Goal: Information Seeking & Learning: Learn about a topic

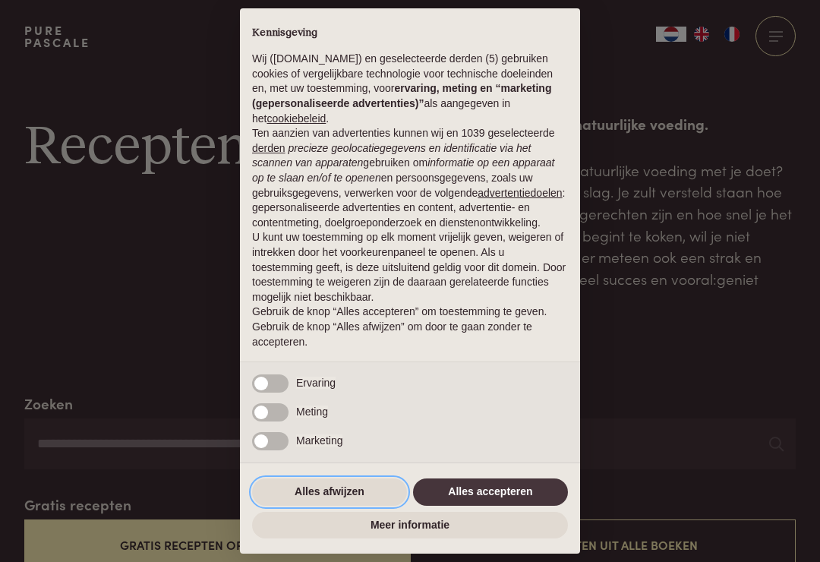
click at [337, 492] on button "Alles afwijzen" at bounding box center [329, 492] width 155 height 27
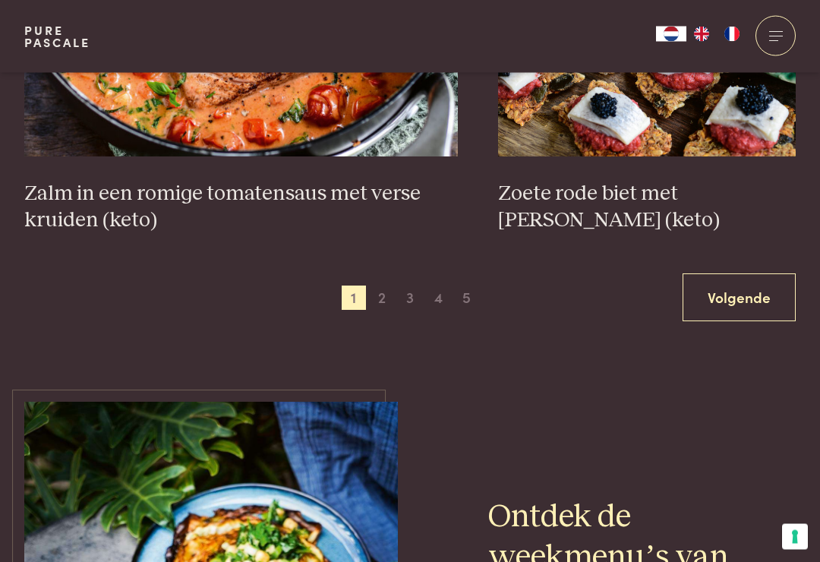
scroll to position [2891, 0]
click at [383, 286] on span "2" at bounding box center [382, 298] width 24 height 24
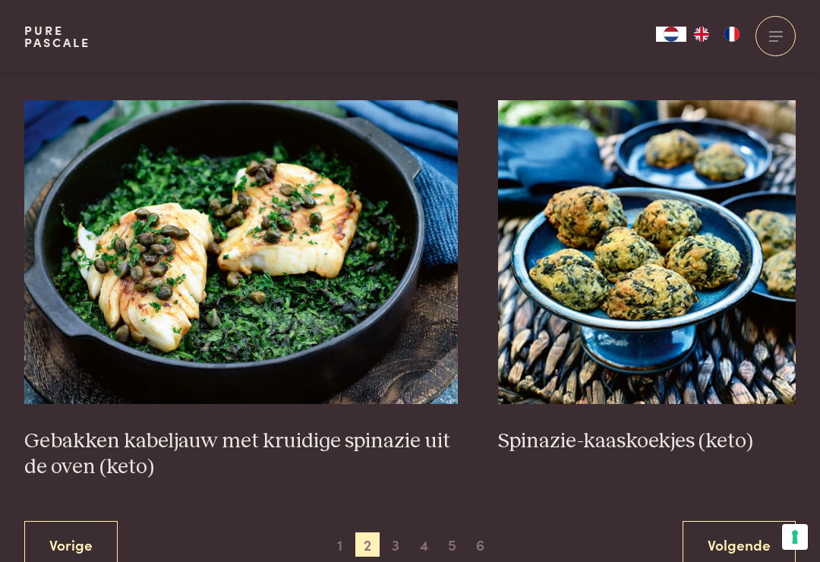
scroll to position [2620, 0]
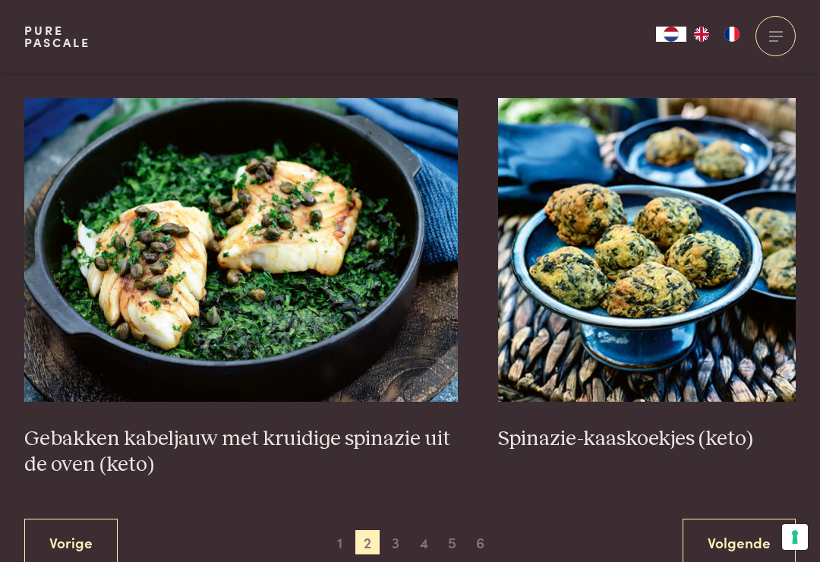
click at [405, 530] on span "3" at bounding box center [396, 542] width 24 height 24
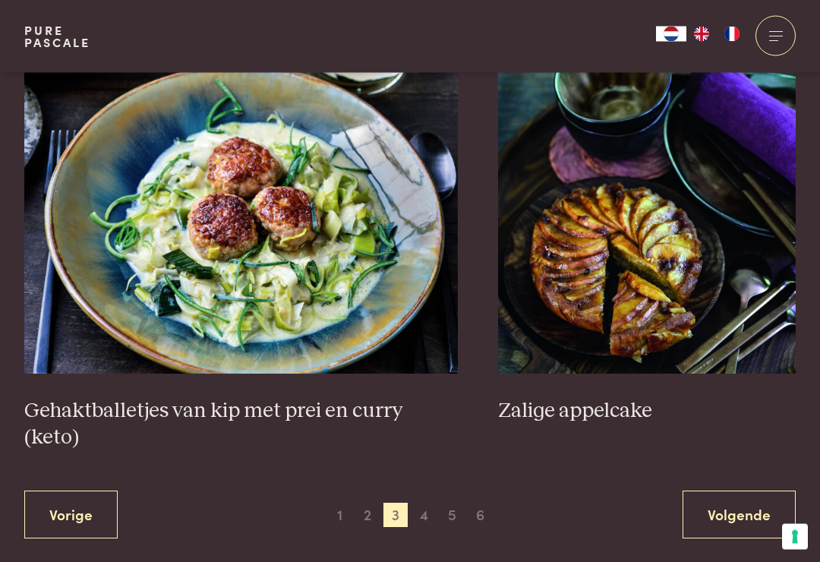
scroll to position [2735, 0]
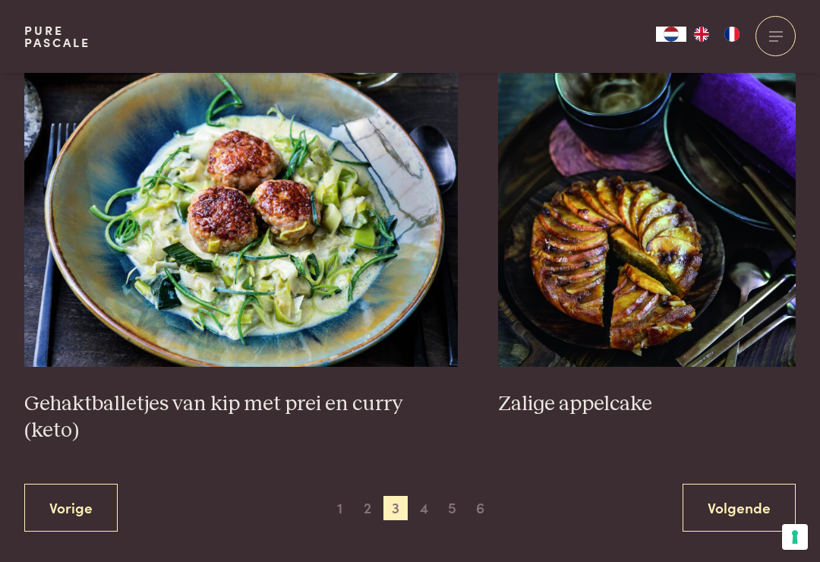
click at [430, 496] on span "4" at bounding box center [425, 508] width 24 height 24
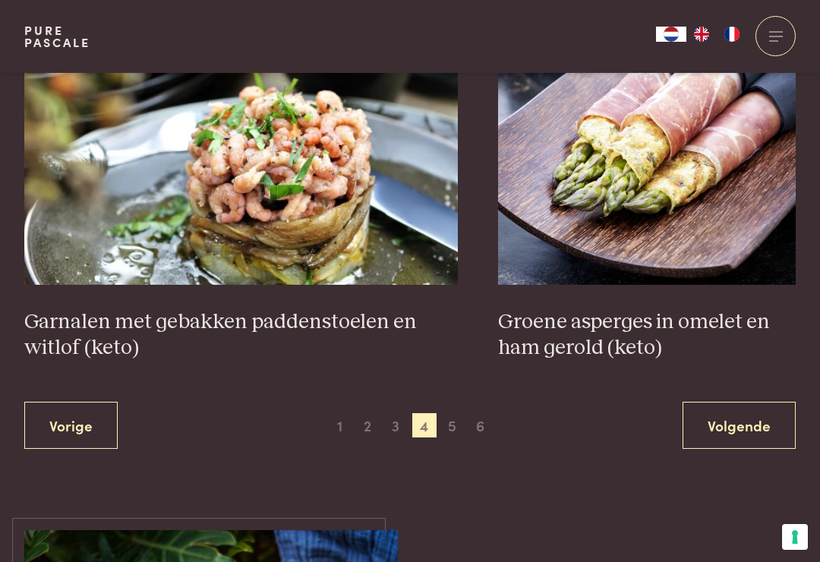
scroll to position [2752, 0]
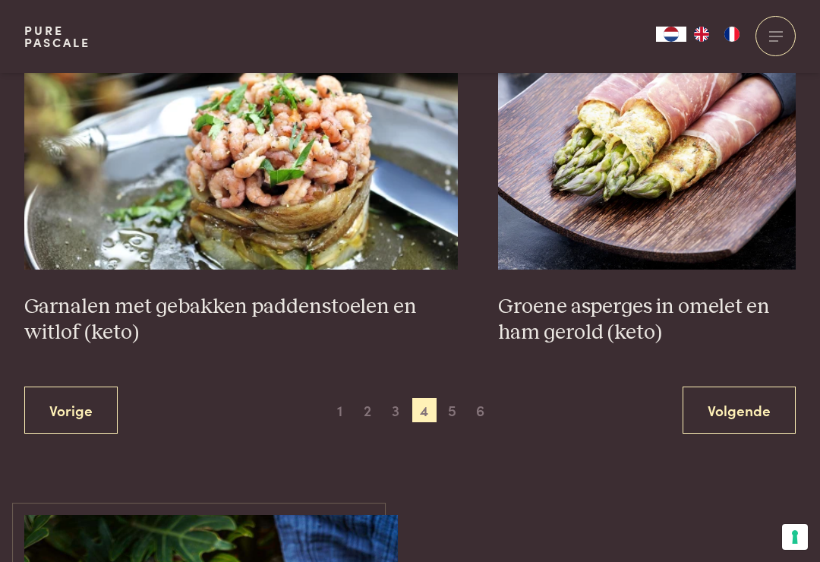
click at [454, 406] on span "5" at bounding box center [453, 410] width 24 height 24
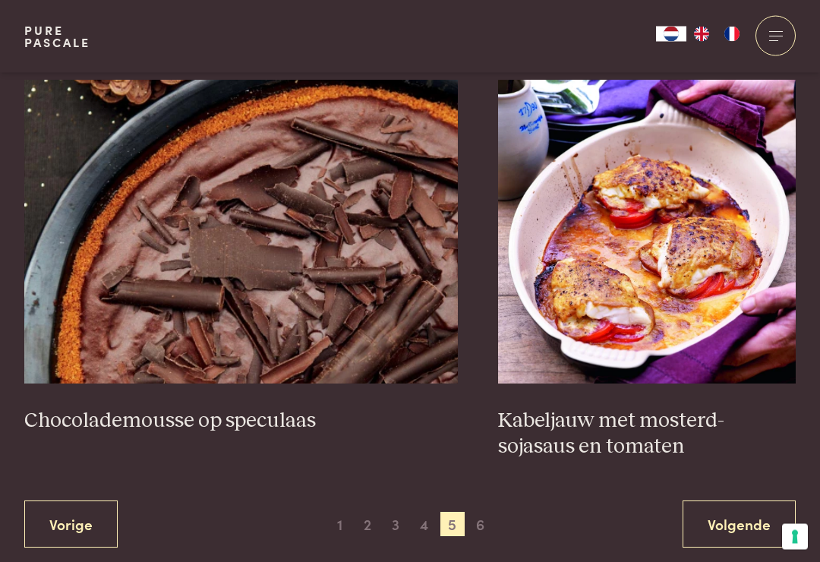
scroll to position [2691, 0]
click at [633, 434] on h3 "Kabeljauw met mosterd-sojasaus en tomaten" at bounding box center [647, 434] width 298 height 52
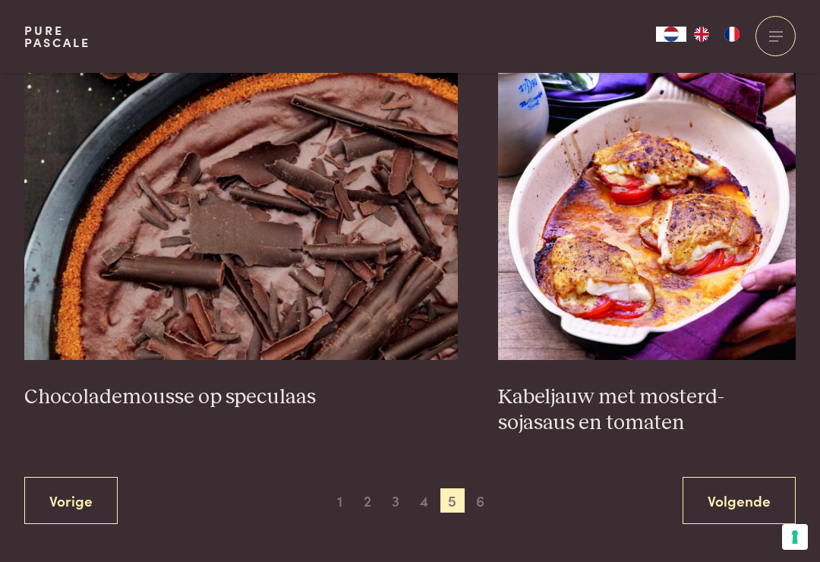
click at [487, 491] on span "6" at bounding box center [481, 500] width 24 height 24
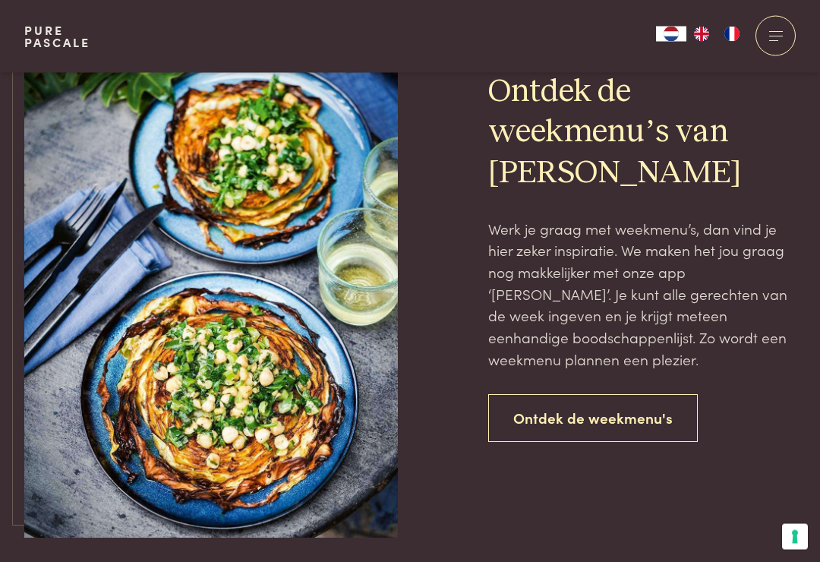
scroll to position [1238, 0]
click at [632, 409] on link "Ontdek de weekmenu's" at bounding box center [593, 418] width 210 height 48
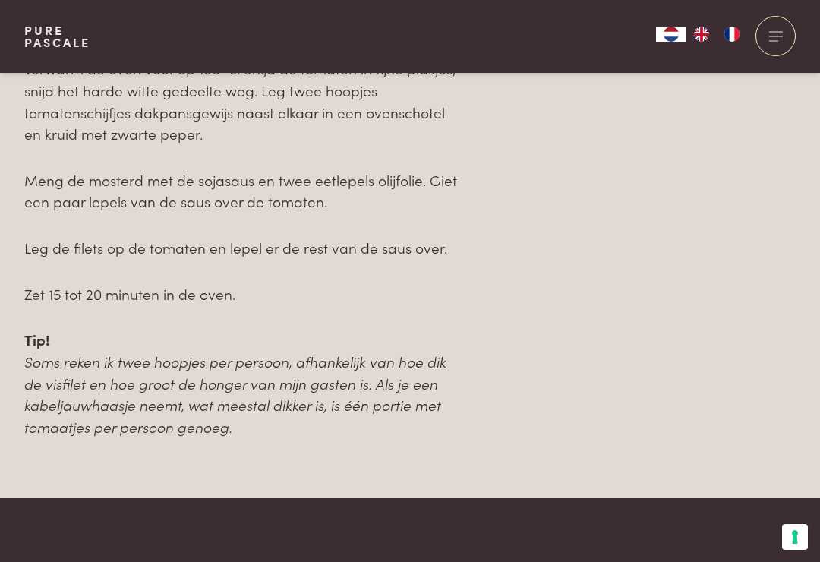
scroll to position [1609, 0]
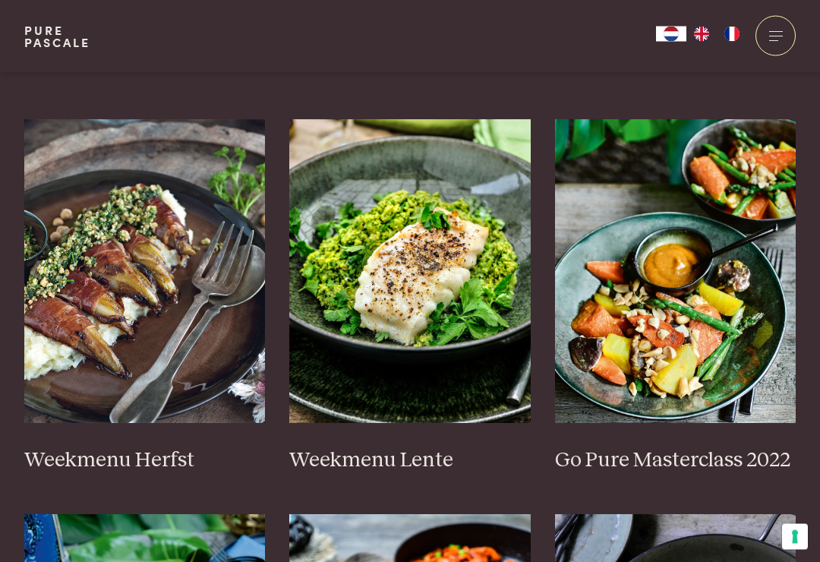
scroll to position [760, 0]
click at [165, 458] on h3 "Weekmenu Herfst" at bounding box center [145, 460] width 242 height 27
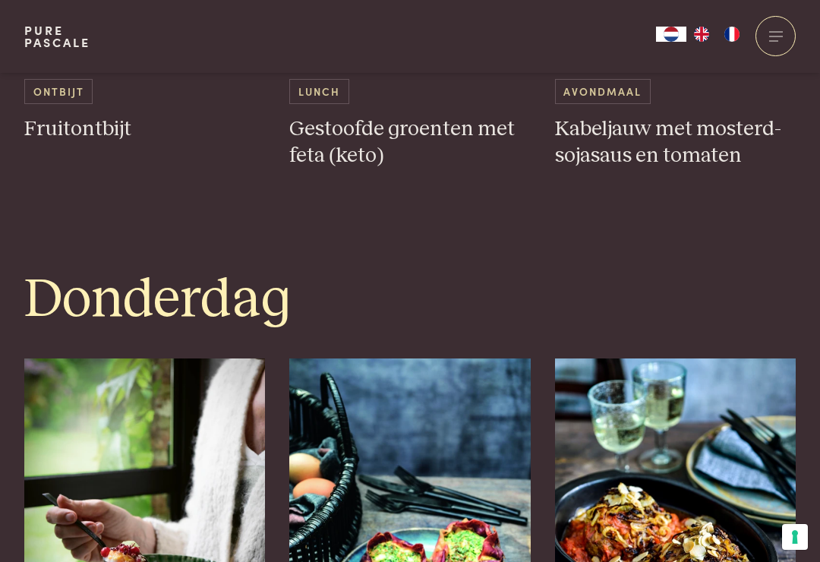
scroll to position [2346, 0]
